Goal: Information Seeking & Learning: Understand process/instructions

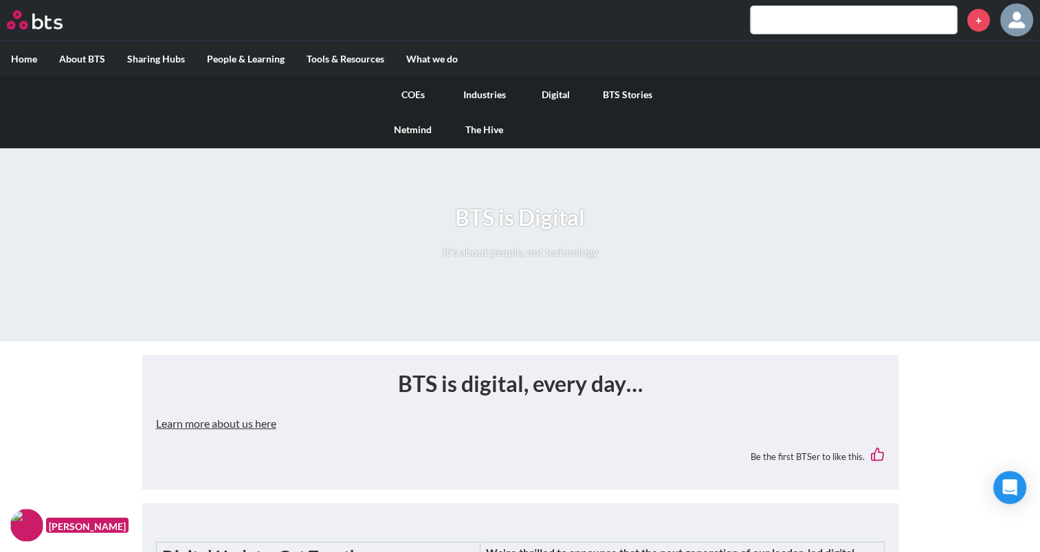
click at [429, 85] on link "COEs" at bounding box center [412, 95] width 71 height 36
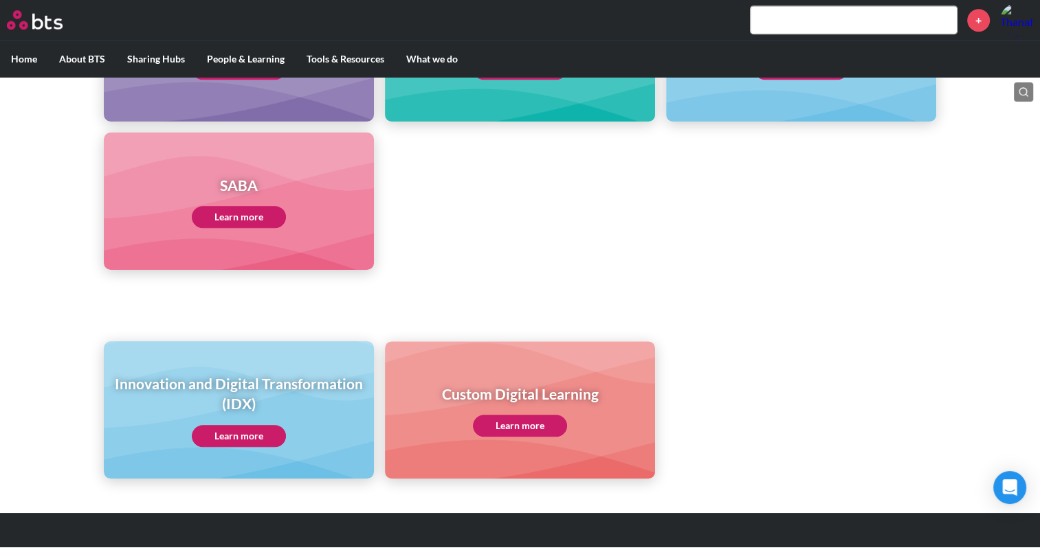
scroll to position [708, 0]
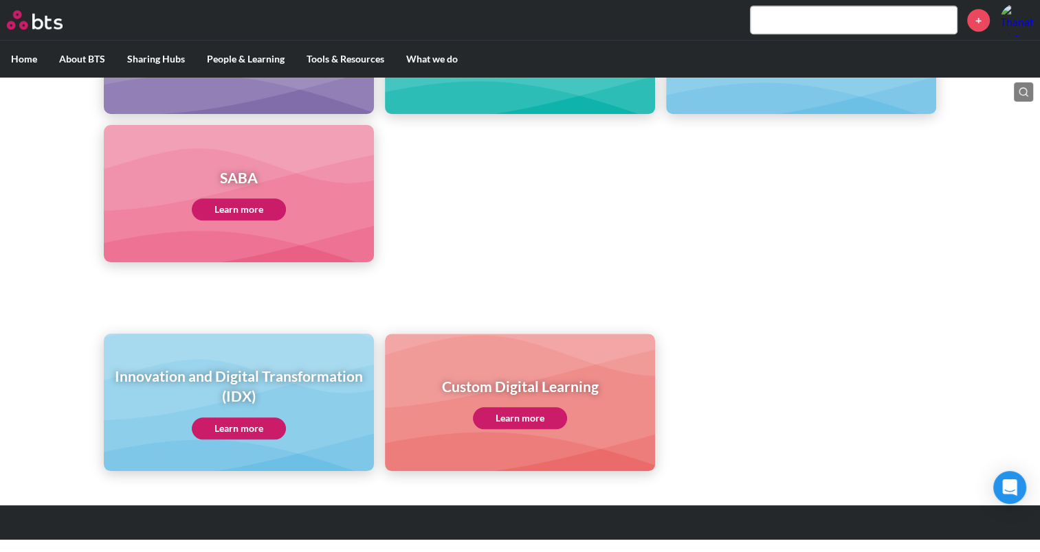
click at [253, 201] on link "Learn more" at bounding box center [239, 210] width 94 height 22
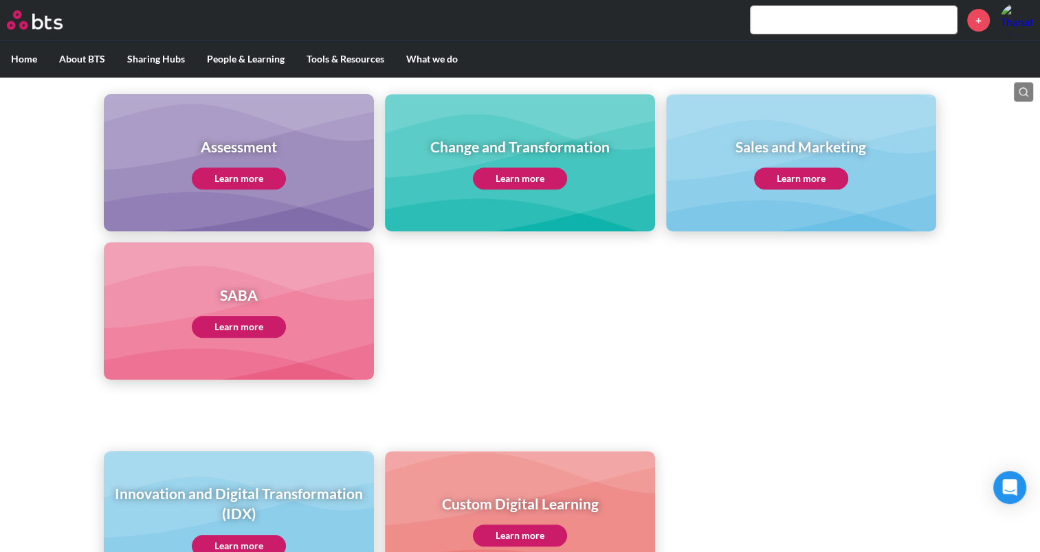
scroll to position [571, 0]
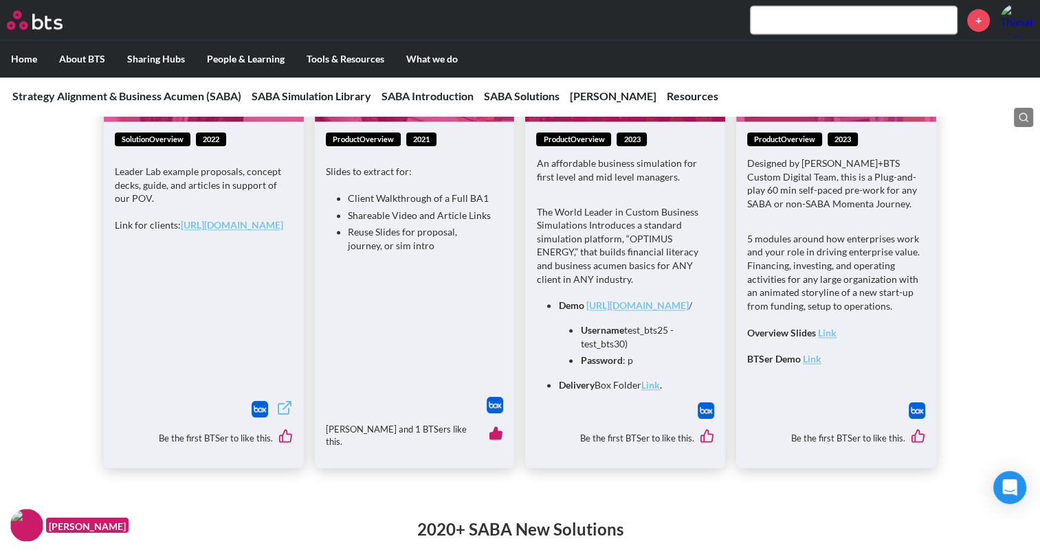
scroll to position [1924, 0]
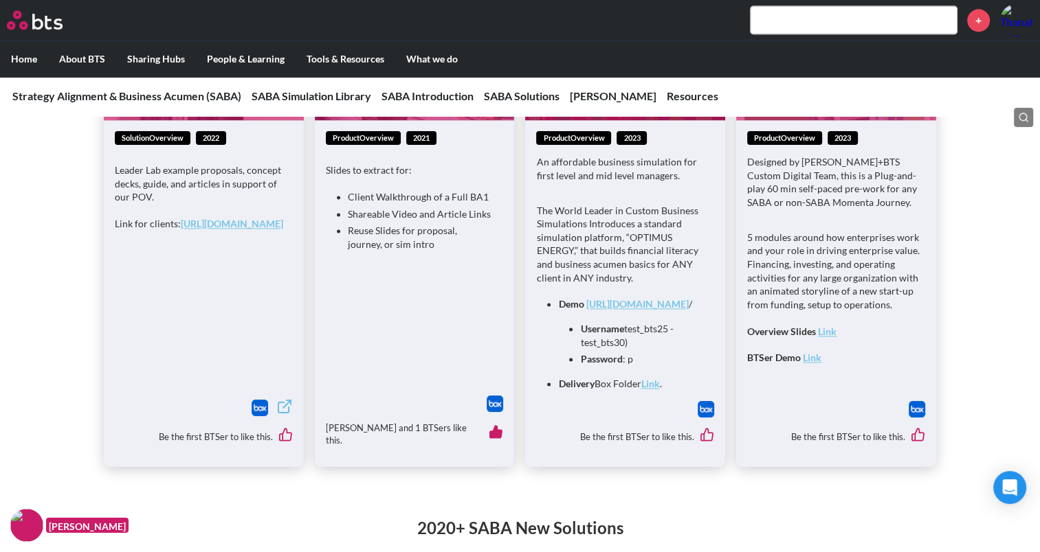
drag, startPoint x: 643, startPoint y: 366, endPoint x: 628, endPoint y: 353, distance: 20.0
click at [628, 349] on li "Username test_bts25 - test_bts30)" at bounding box center [636, 335] width 112 height 27
drag, startPoint x: 628, startPoint y: 353, endPoint x: 630, endPoint y: 380, distance: 27.6
click at [630, 366] on li "Password : p" at bounding box center [636, 360] width 112 height 14
drag, startPoint x: 635, startPoint y: 369, endPoint x: 632, endPoint y: 355, distance: 14.8
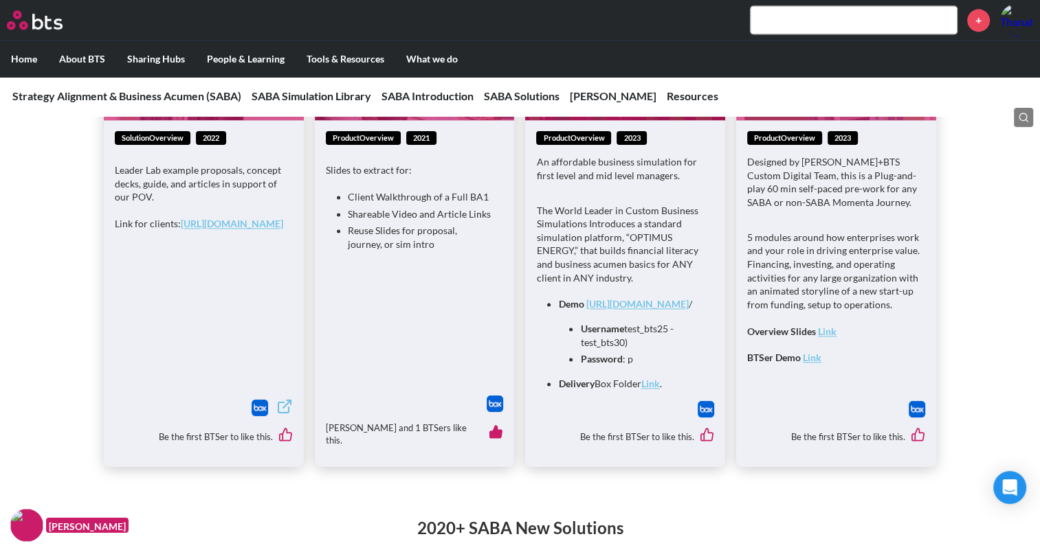
click at [632, 349] on li "Username test_bts25 - test_bts30)" at bounding box center [636, 335] width 112 height 27
drag, startPoint x: 632, startPoint y: 355, endPoint x: 639, endPoint y: 379, distance: 25.9
click at [638, 366] on li "Password : p" at bounding box center [636, 360] width 112 height 14
drag, startPoint x: 640, startPoint y: 383, endPoint x: 627, endPoint y: 382, distance: 13.8
click at [627, 366] on li "Password : p" at bounding box center [636, 360] width 112 height 14
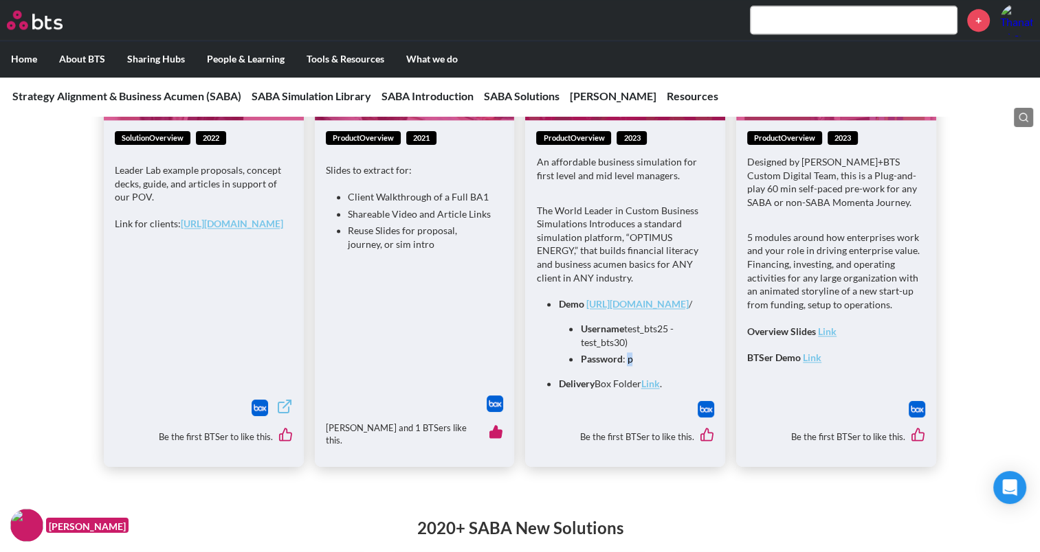
copy li "p"
click at [592, 308] on link "[URL][DOMAIN_NAME]" at bounding box center [636, 304] width 102 height 12
click at [665, 310] on link "[URL][DOMAIN_NAME]" at bounding box center [636, 304] width 102 height 12
drag, startPoint x: 645, startPoint y: 361, endPoint x: 627, endPoint y: 352, distance: 20.9
click at [627, 349] on li "Username test_bts25 - test_bts30)" at bounding box center [636, 335] width 112 height 27
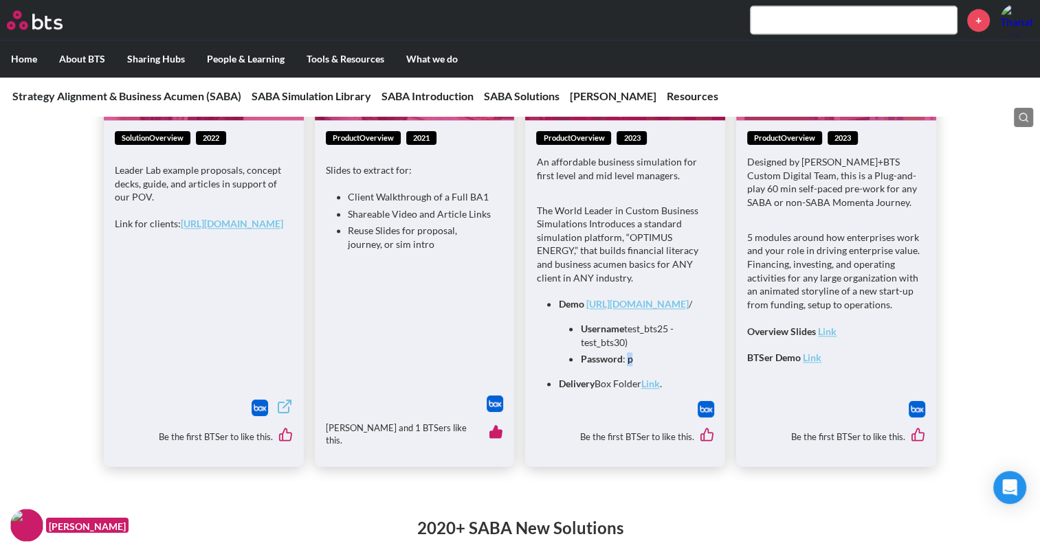
copy li "test_bts25 - test_bts30)"
click at [668, 349] on li "Username test_bts25 - test_bts30)" at bounding box center [636, 335] width 112 height 27
